Goal: Find specific page/section: Find specific page/section

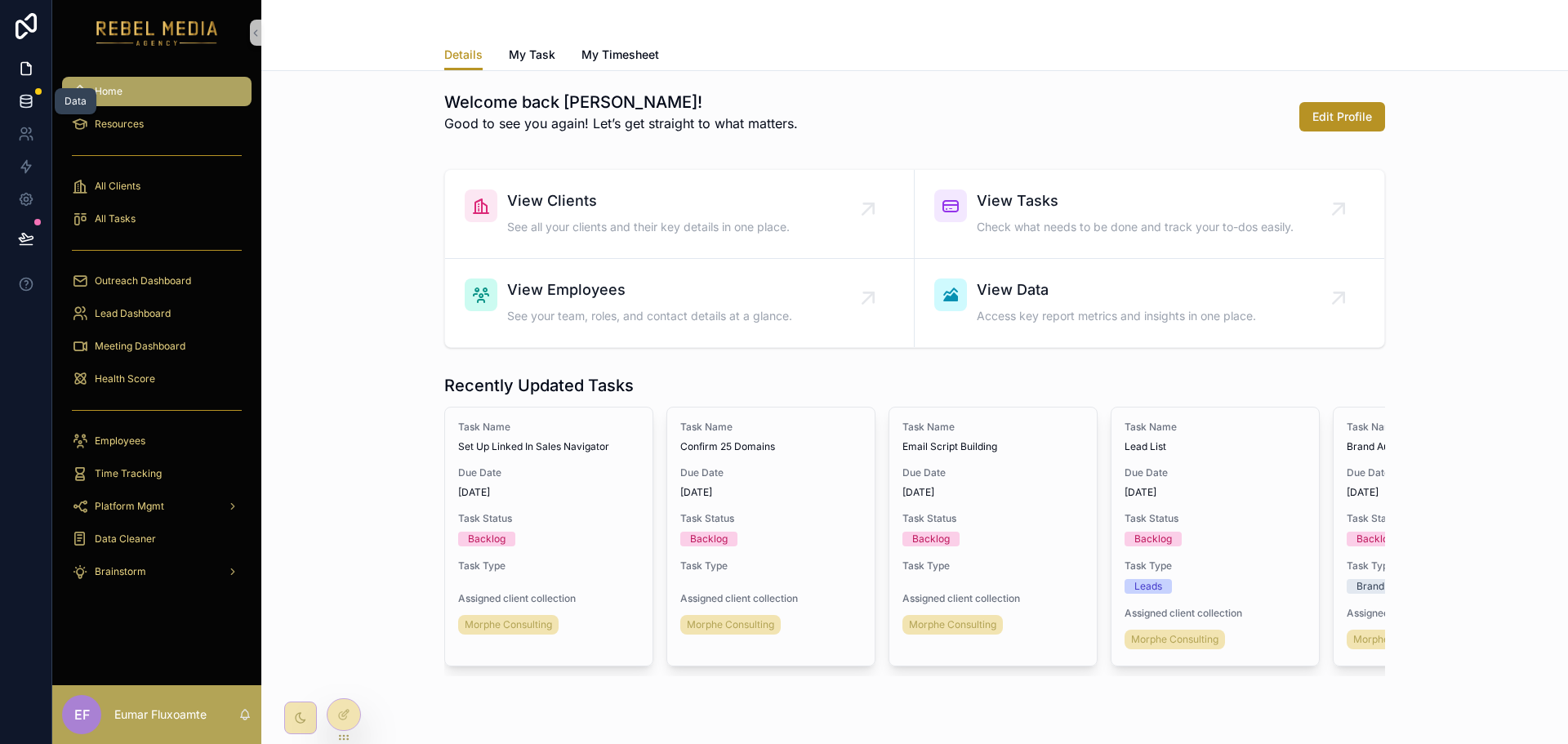
click at [30, 104] on icon at bounding box center [26, 102] width 17 height 17
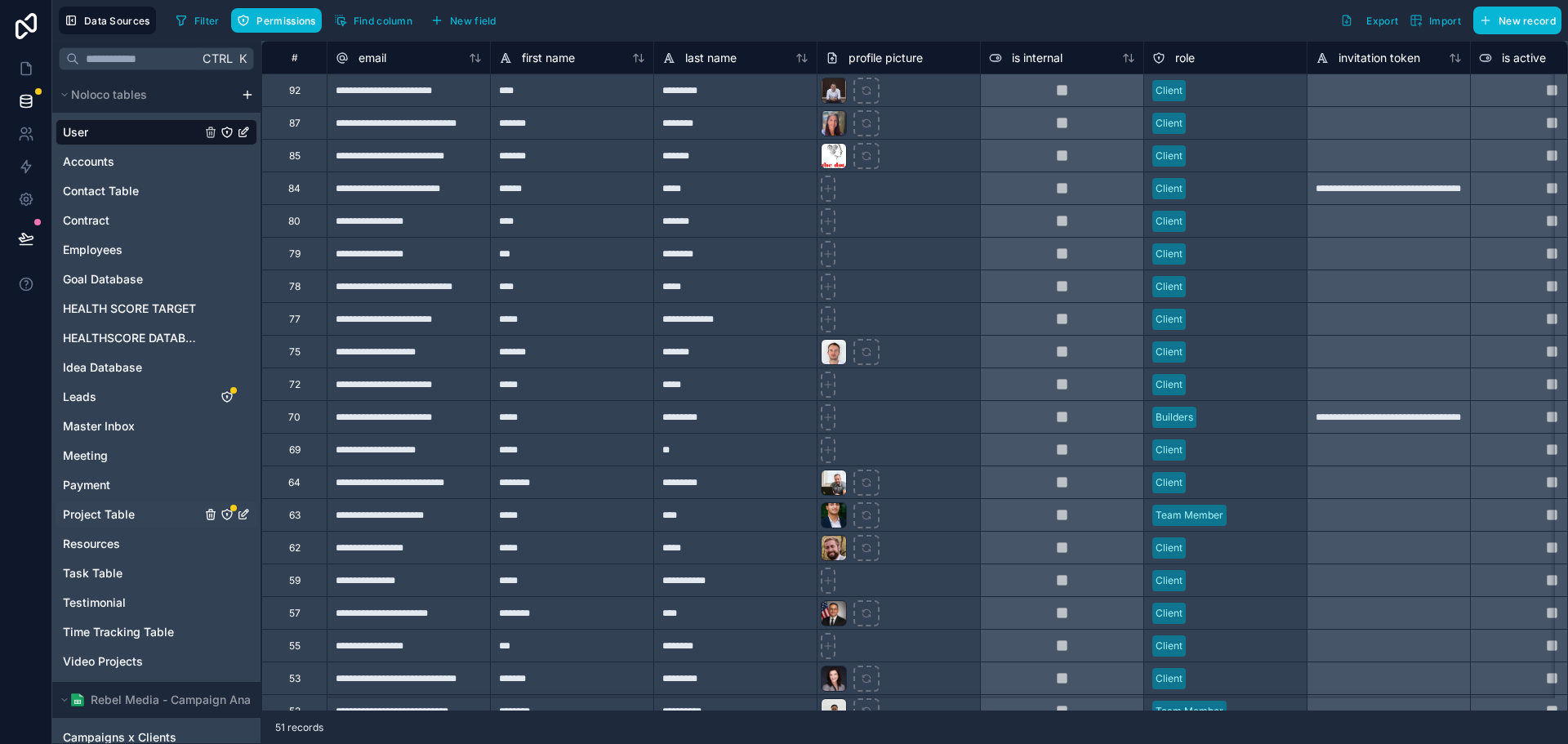
click at [121, 519] on span "Project Table" at bounding box center [99, 515] width 72 height 17
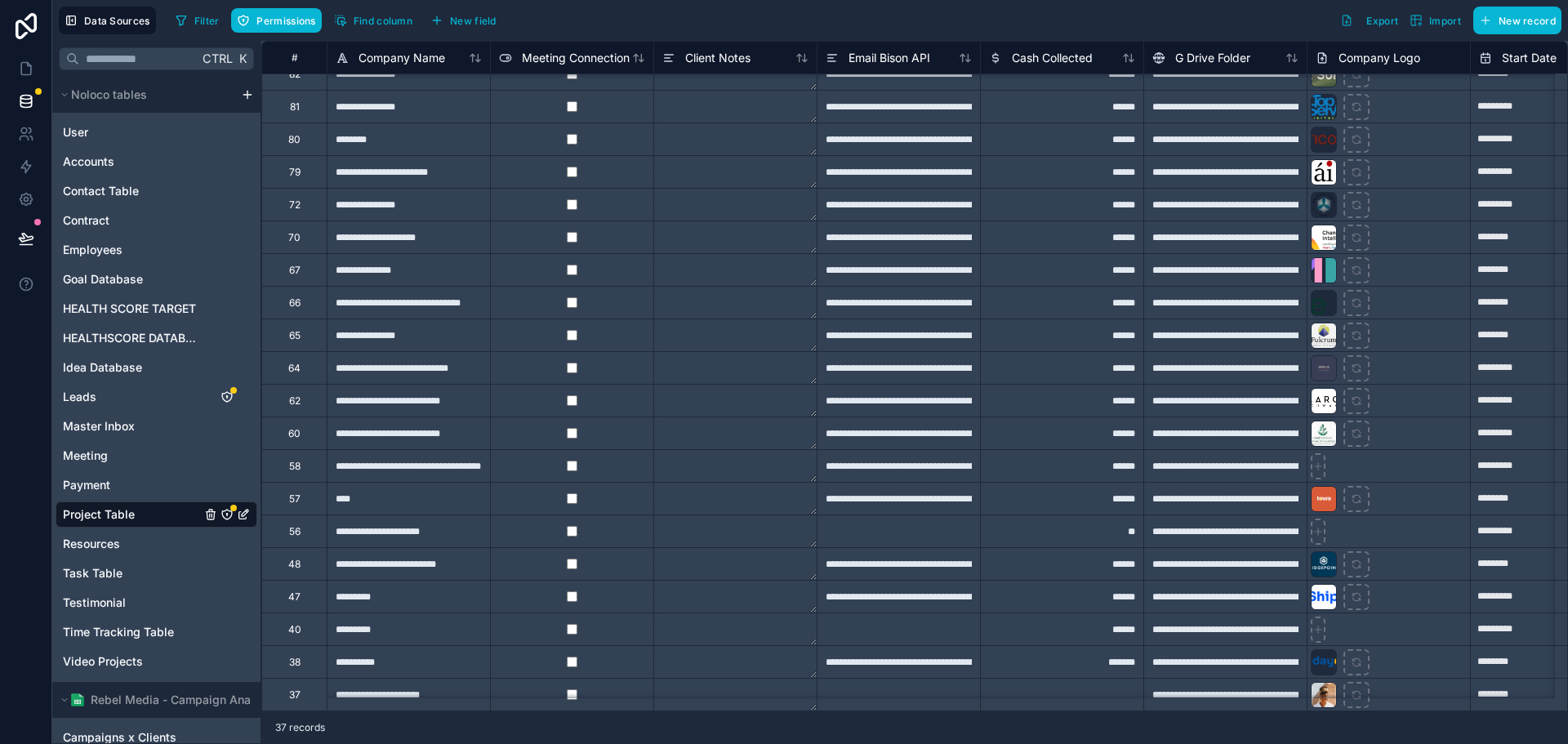
scroll to position [245, 0]
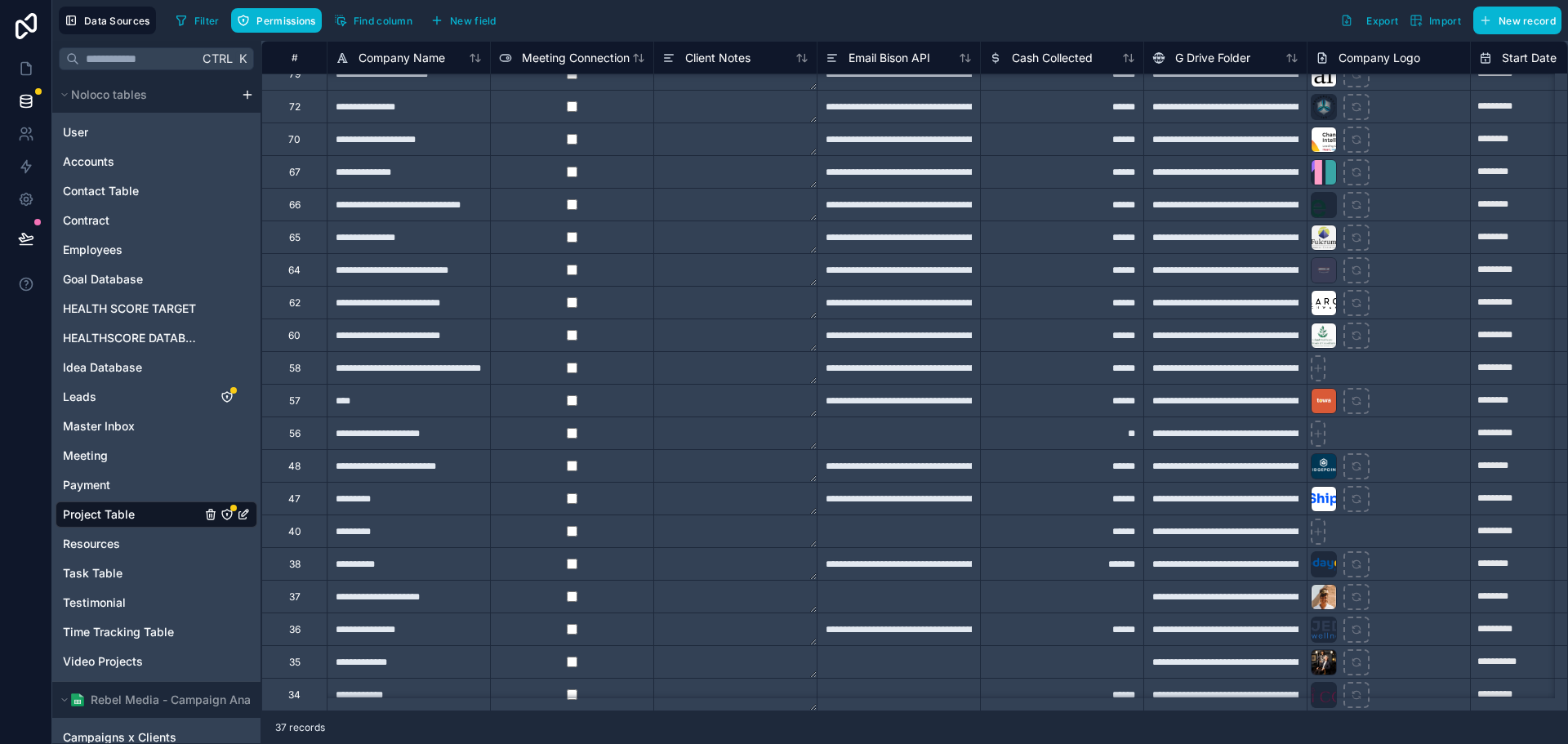
click at [306, 399] on div "57" at bounding box center [294, 399] width 66 height 32
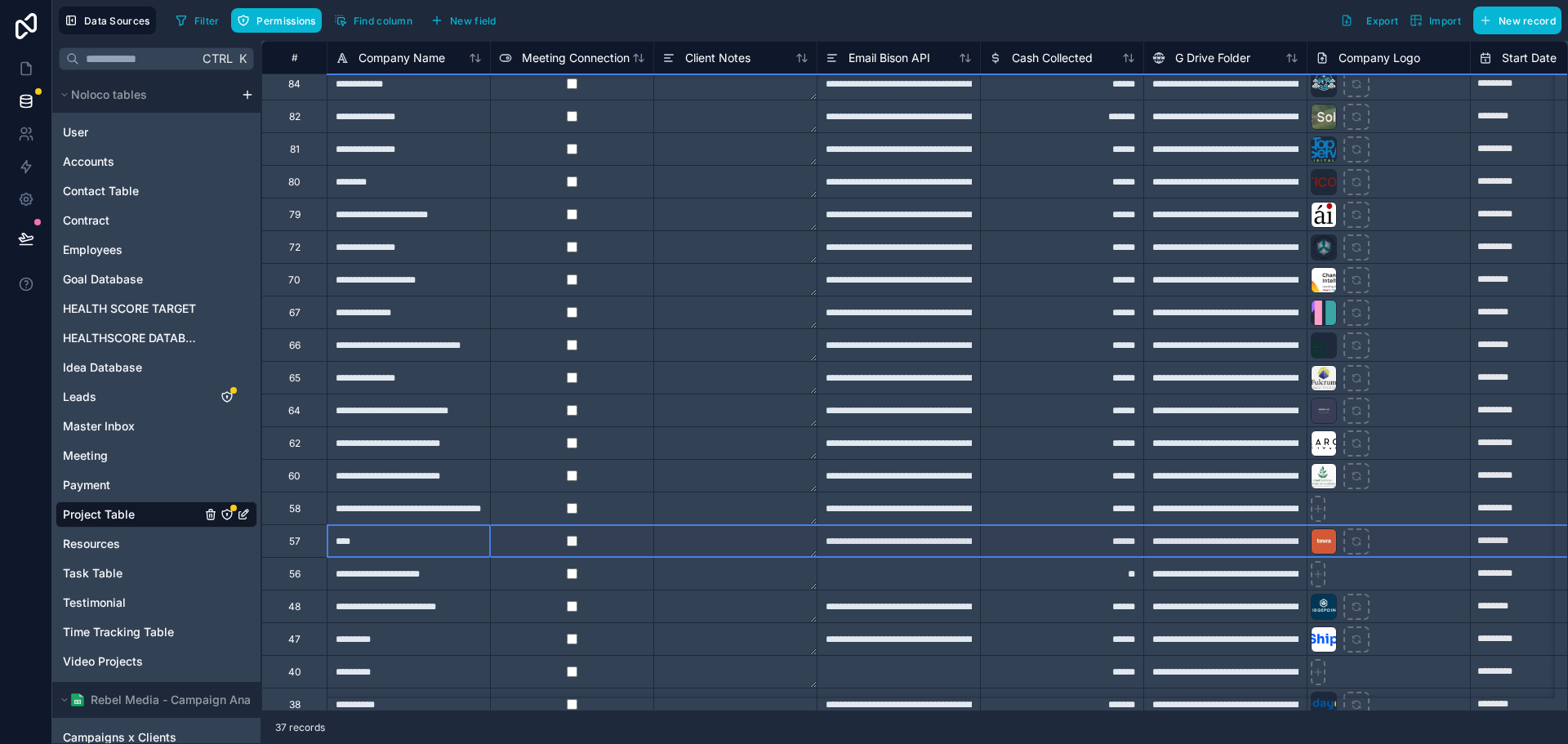
scroll to position [97, 0]
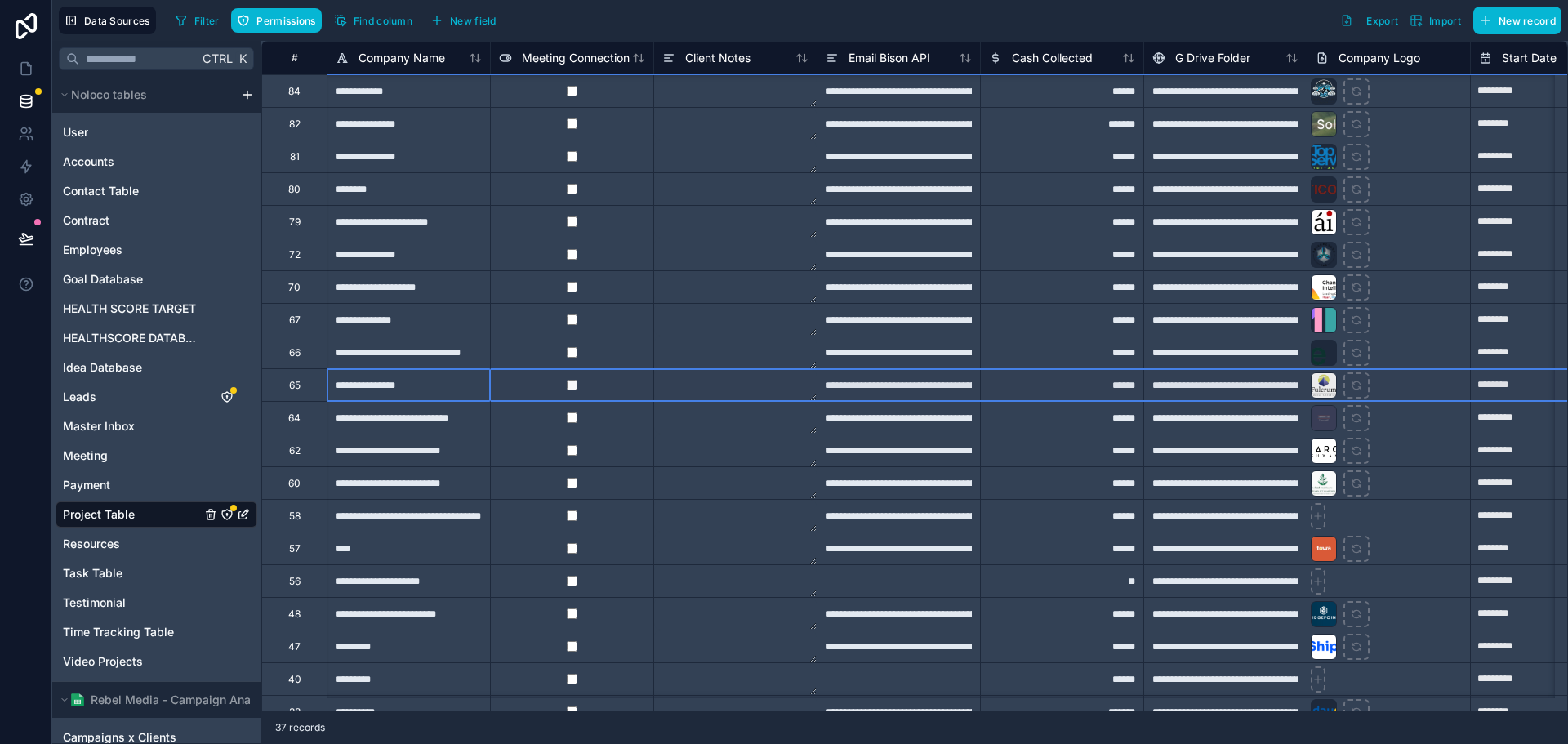
click at [306, 386] on div "65" at bounding box center [294, 384] width 66 height 32
